Goal: Find specific page/section

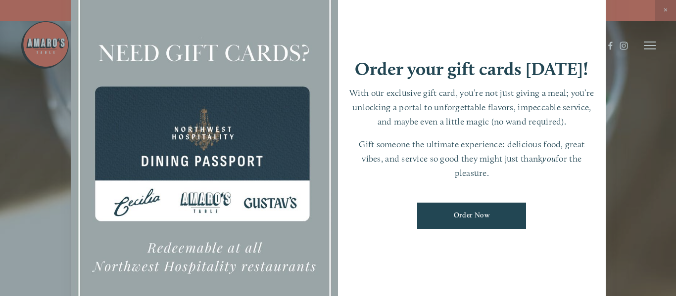
click at [667, 8] on div at bounding box center [338, 148] width 676 height 296
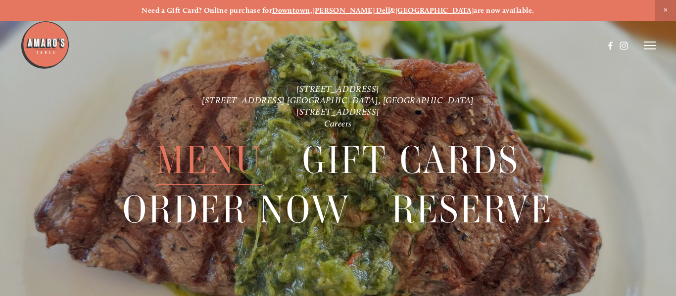
click at [215, 153] on span "Menu" at bounding box center [208, 160] width 105 height 49
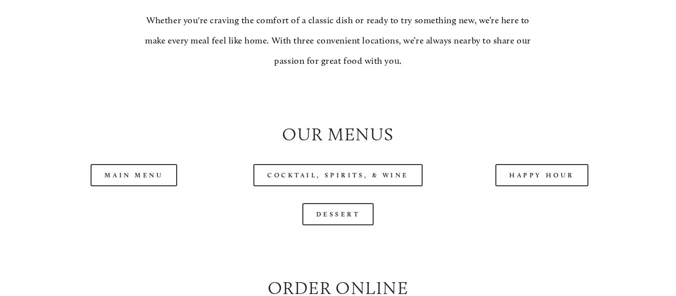
scroll to position [893, 0]
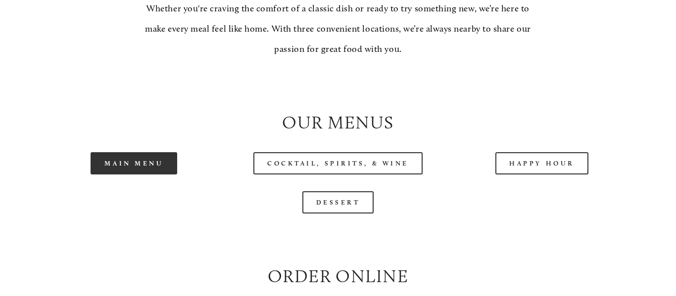
click at [114, 154] on link "Main Menu" at bounding box center [134, 163] width 87 height 22
